Goal: Navigation & Orientation: Understand site structure

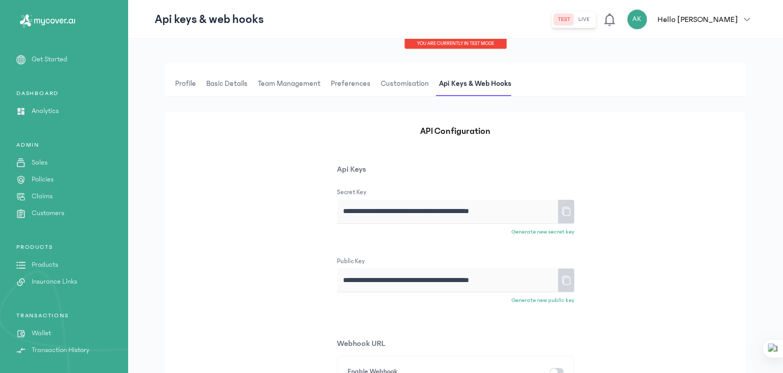
scroll to position [322, 0]
click at [57, 24] on icon at bounding box center [47, 20] width 62 height 13
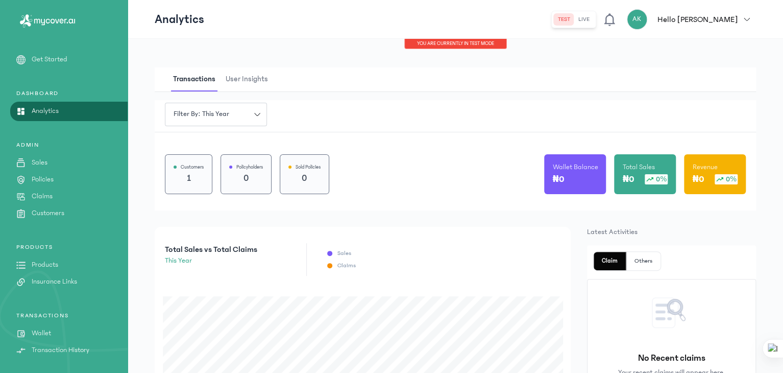
click at [737, 17] on p "Hello [PERSON_NAME]" at bounding box center [697, 19] width 80 height 12
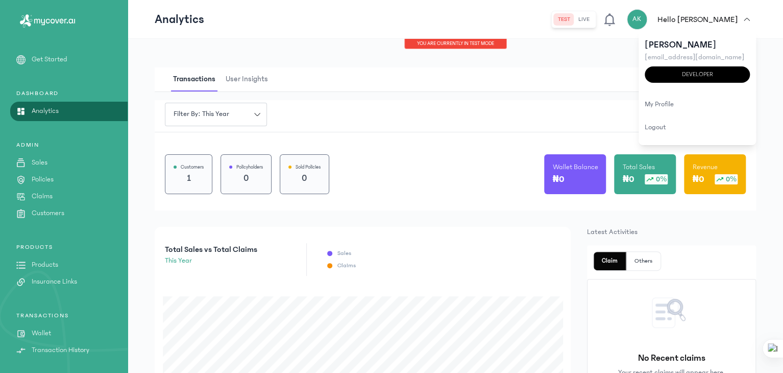
click at [612, 47] on div "You are currently in TEST MODE" at bounding box center [455, 44] width 655 height 10
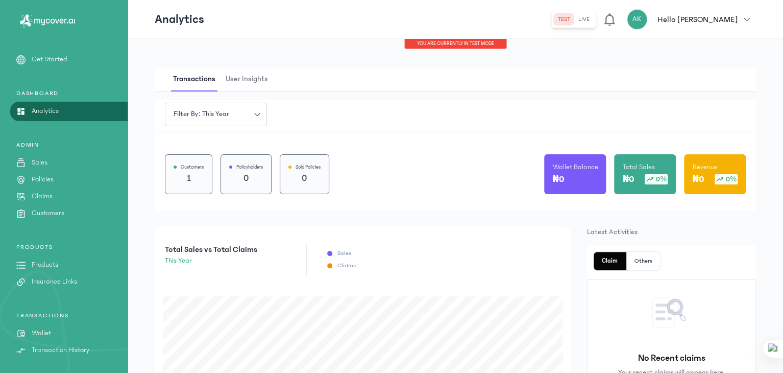
click at [617, 20] on icon at bounding box center [609, 19] width 14 height 14
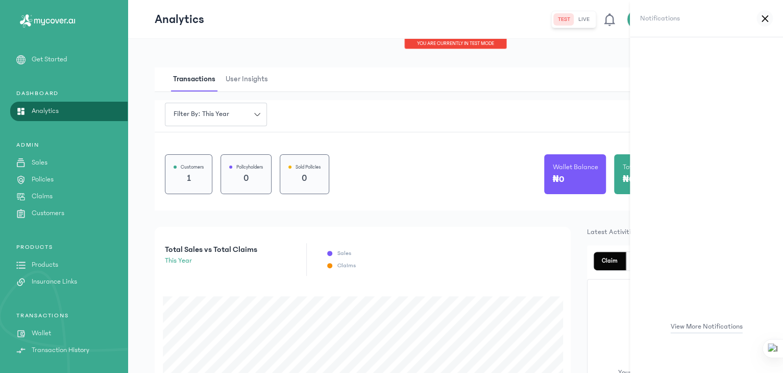
click at [763, 20] on icon at bounding box center [764, 19] width 7 height 8
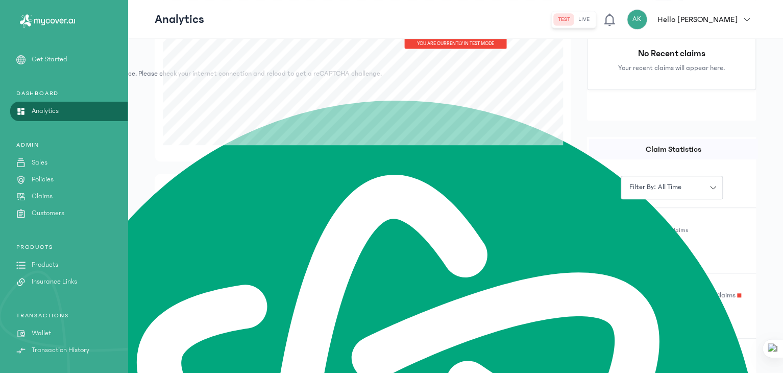
scroll to position [301, 0]
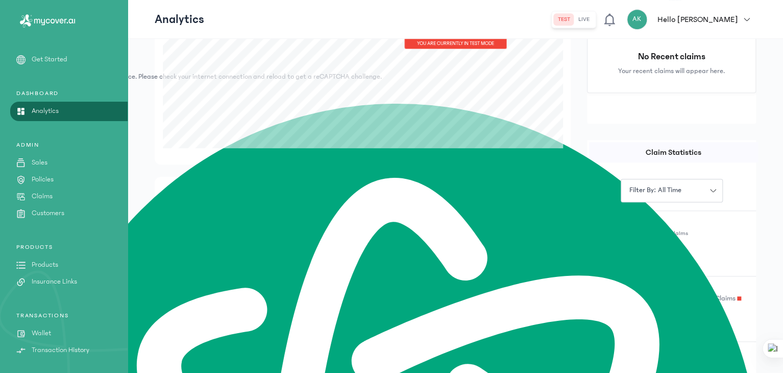
click at [53, 60] on p "Get Started" at bounding box center [50, 59] width 36 height 11
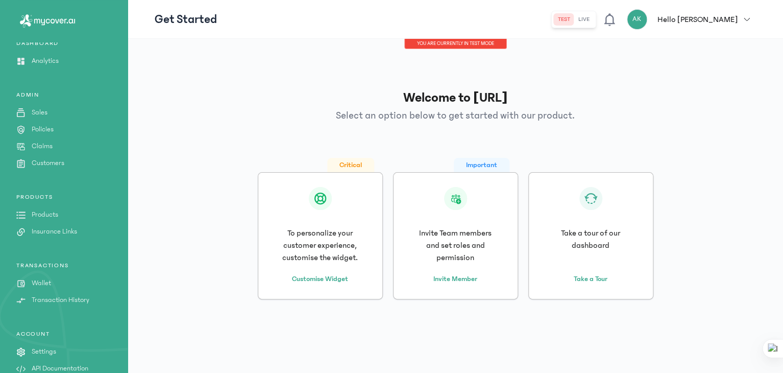
scroll to position [65, 0]
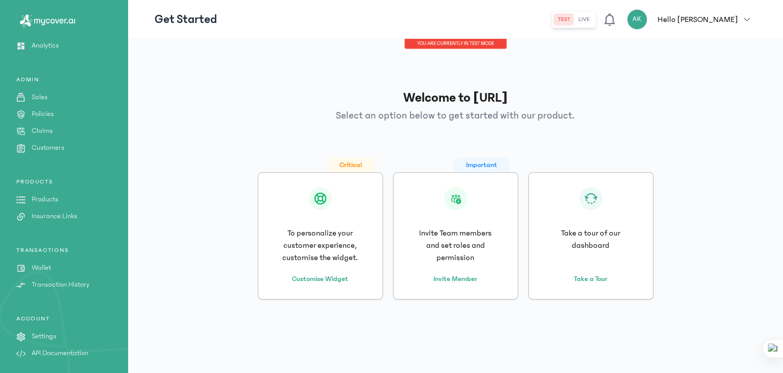
click at [56, 332] on p "Settings" at bounding box center [44, 336] width 24 height 11
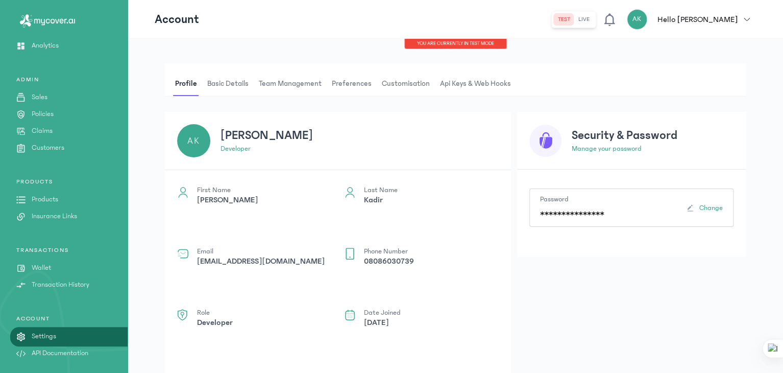
click at [55, 214] on p "Insurance Links" at bounding box center [54, 216] width 45 height 11
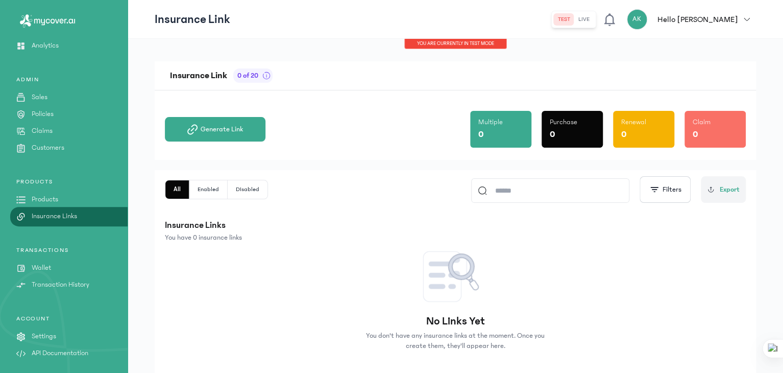
click at [48, 195] on p "Products" at bounding box center [45, 199] width 27 height 11
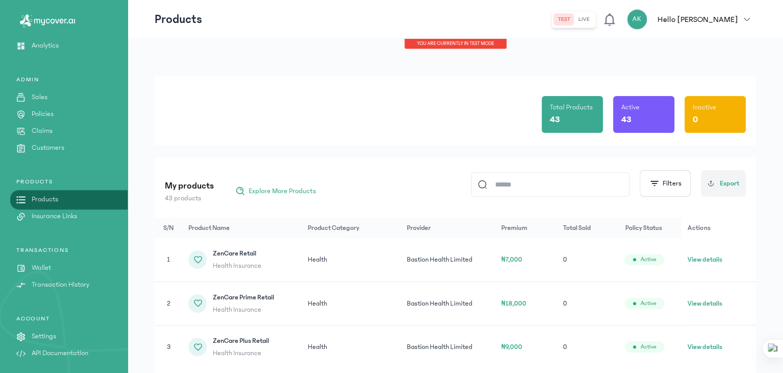
click at [37, 146] on p "Customers" at bounding box center [48, 147] width 33 height 11
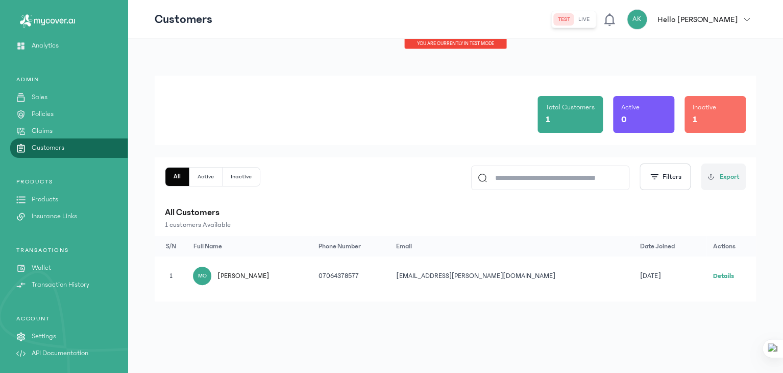
click at [59, 130] on link "Claims" at bounding box center [64, 131] width 128 height 11
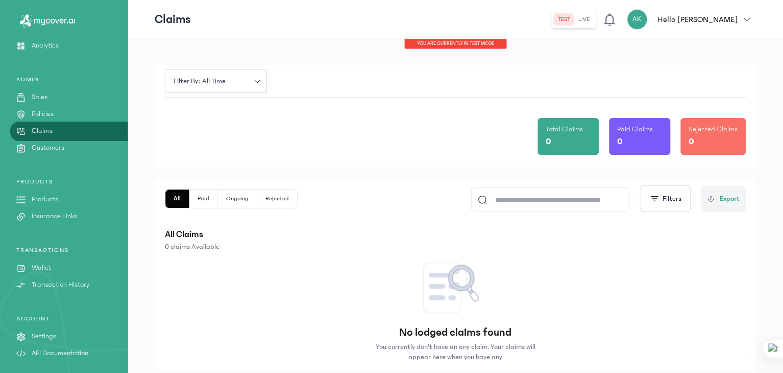
click at [48, 114] on p "Policies" at bounding box center [43, 114] width 22 height 11
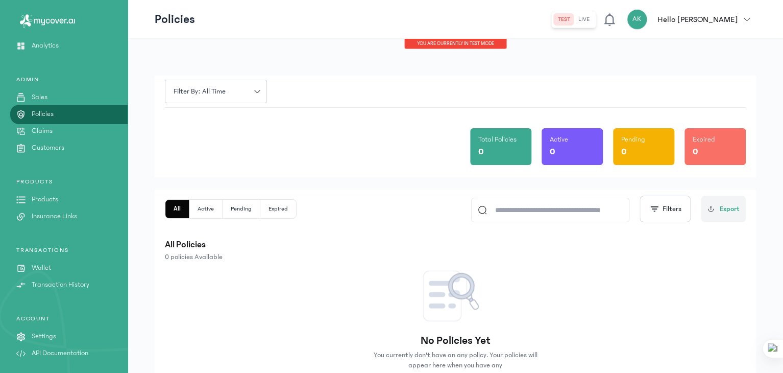
click at [155, 129] on div "Filter by: all time Total Policies 0 Active 0 Pending 0 Expired 0" at bounding box center [455, 127] width 601 height 102
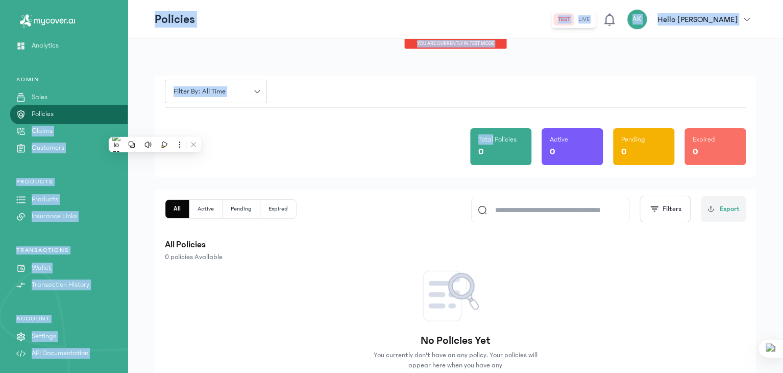
drag, startPoint x: 155, startPoint y: 129, endPoint x: 86, endPoint y: 92, distance: 78.1
type textarea "**********"
click at [86, 92] on main "MyCoverAi Get Started DASHBOARD Analytics ADMIN Sales Policies Claims Customers…" at bounding box center [391, 213] width 783 height 427
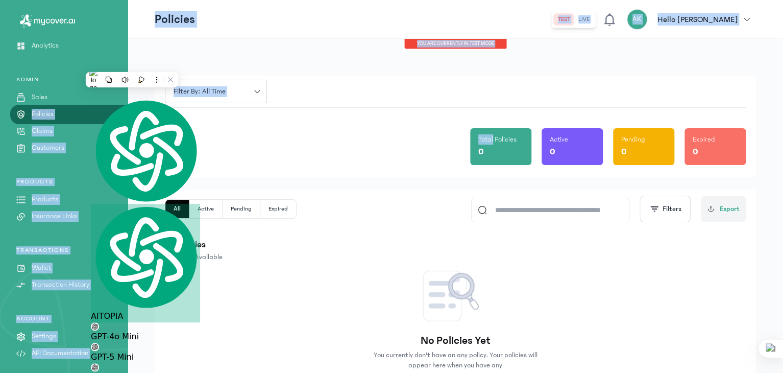
click at [39, 97] on p "Sales" at bounding box center [40, 97] width 16 height 11
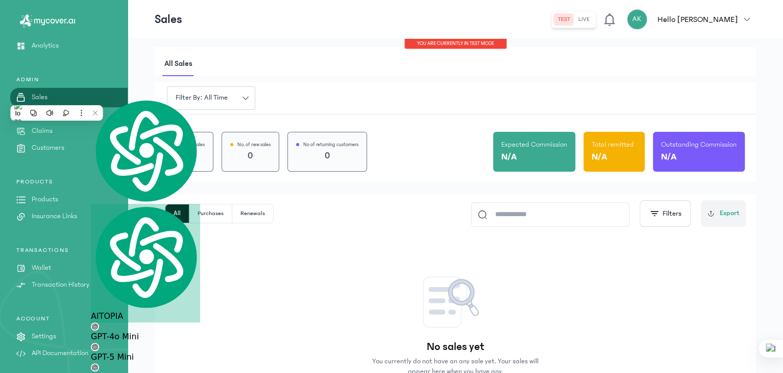
click at [328, 98] on div "Filter by: all time" at bounding box center [455, 98] width 601 height 32
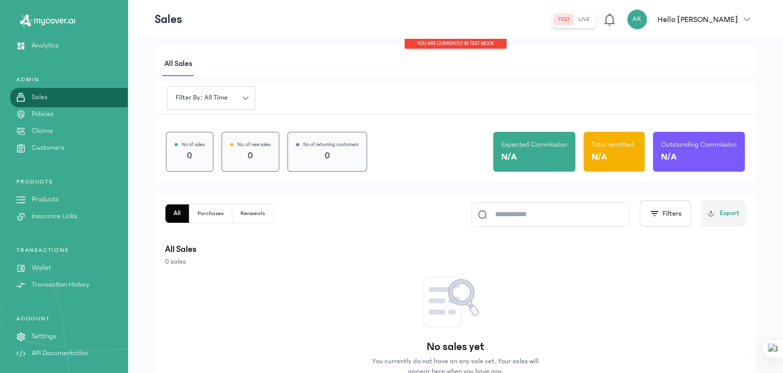
click at [647, 26] on div "AK" at bounding box center [637, 19] width 20 height 20
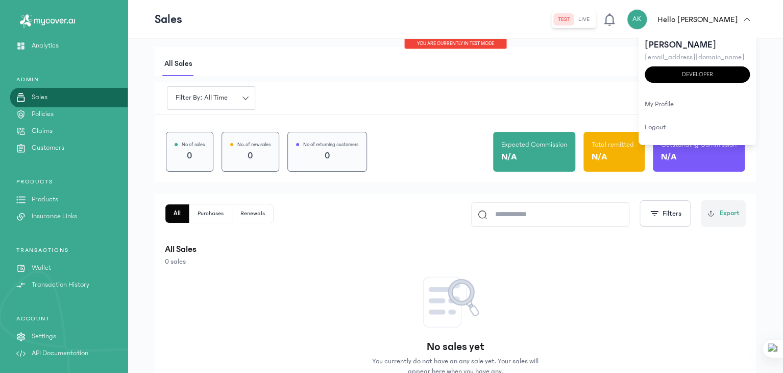
click at [263, 29] on header "Sales test live AK Hello [PERSON_NAME] [PERSON_NAME] [EMAIL_ADDRESS][DOMAIN_NAM…" at bounding box center [455, 19] width 655 height 39
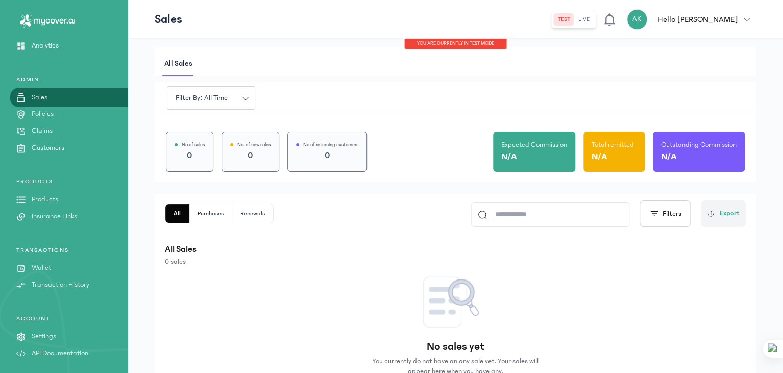
click at [31, 39] on link "MyCoverAi" at bounding box center [64, 21] width 128 height 42
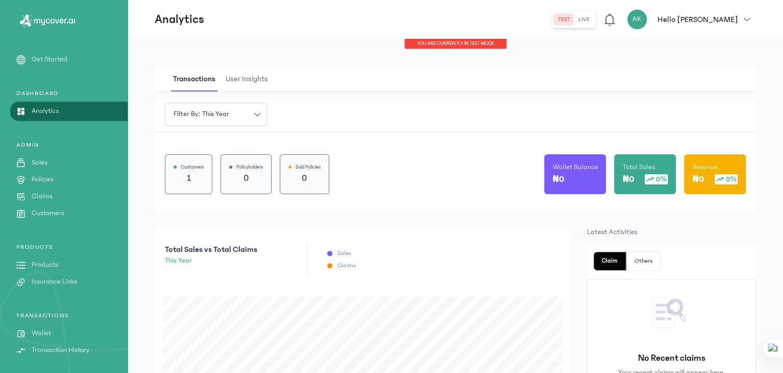
click at [45, 54] on p "Get Started" at bounding box center [50, 59] width 36 height 11
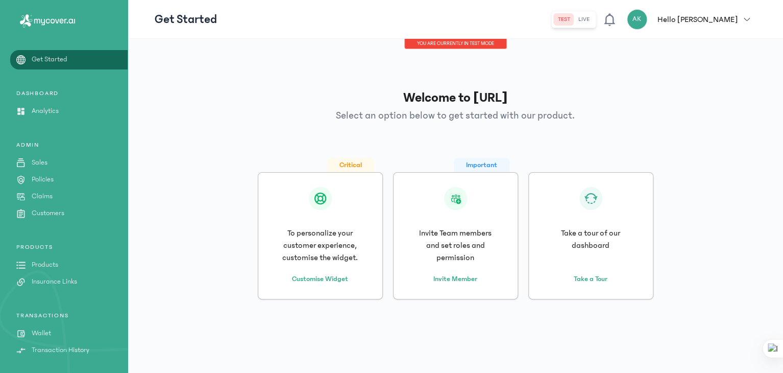
click at [64, 272] on div "PRODUCTS Products Insurance Links" at bounding box center [64, 265] width 128 height 44
click at [56, 107] on p "Analytics" at bounding box center [45, 111] width 27 height 11
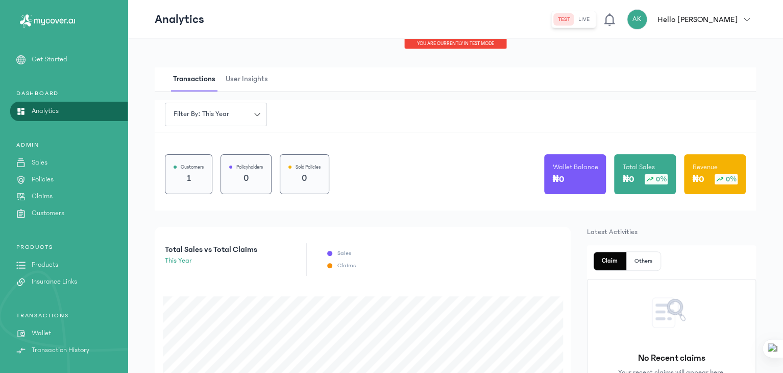
click at [50, 177] on p "Policies" at bounding box center [43, 179] width 22 height 11
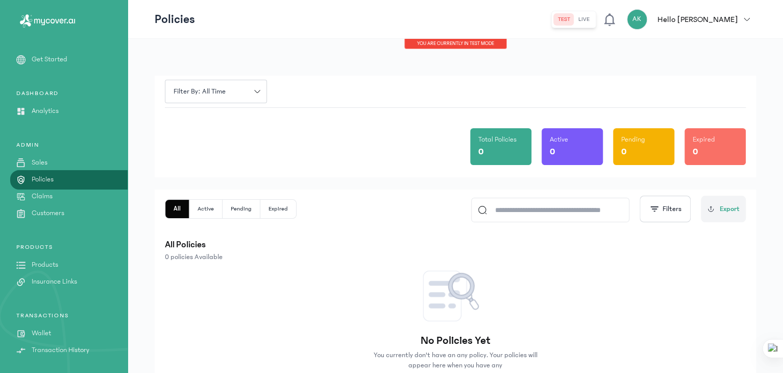
click at [36, 194] on p "Claims" at bounding box center [42, 196] width 21 height 11
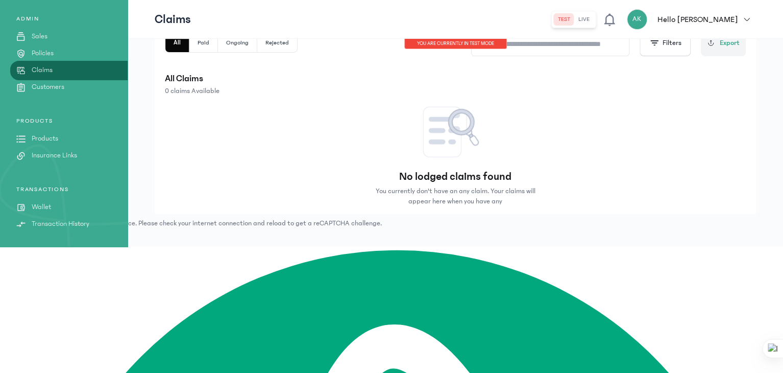
scroll to position [30, 0]
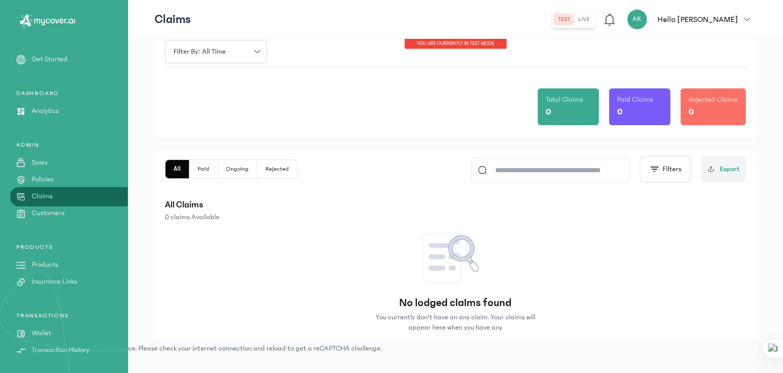
drag, startPoint x: 306, startPoint y: 227, endPoint x: 264, endPoint y: 229, distance: 41.9
click at [264, 229] on div "No lodged claims found You currently don't have an any claim. Your claims will …" at bounding box center [455, 278] width 601 height 112
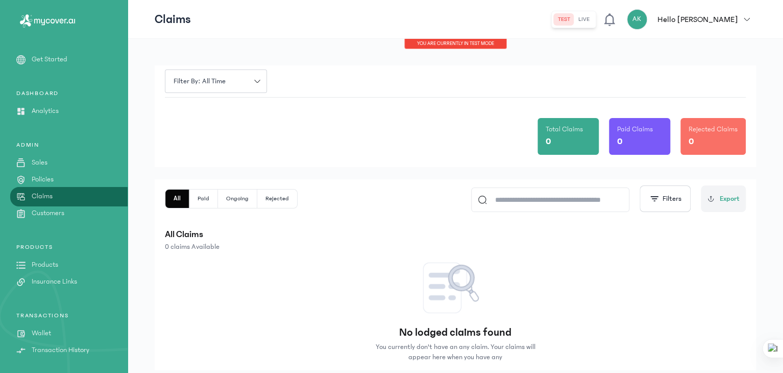
click at [49, 60] on p "Get Started" at bounding box center [50, 59] width 36 height 11
